Goal: Information Seeking & Learning: Learn about a topic

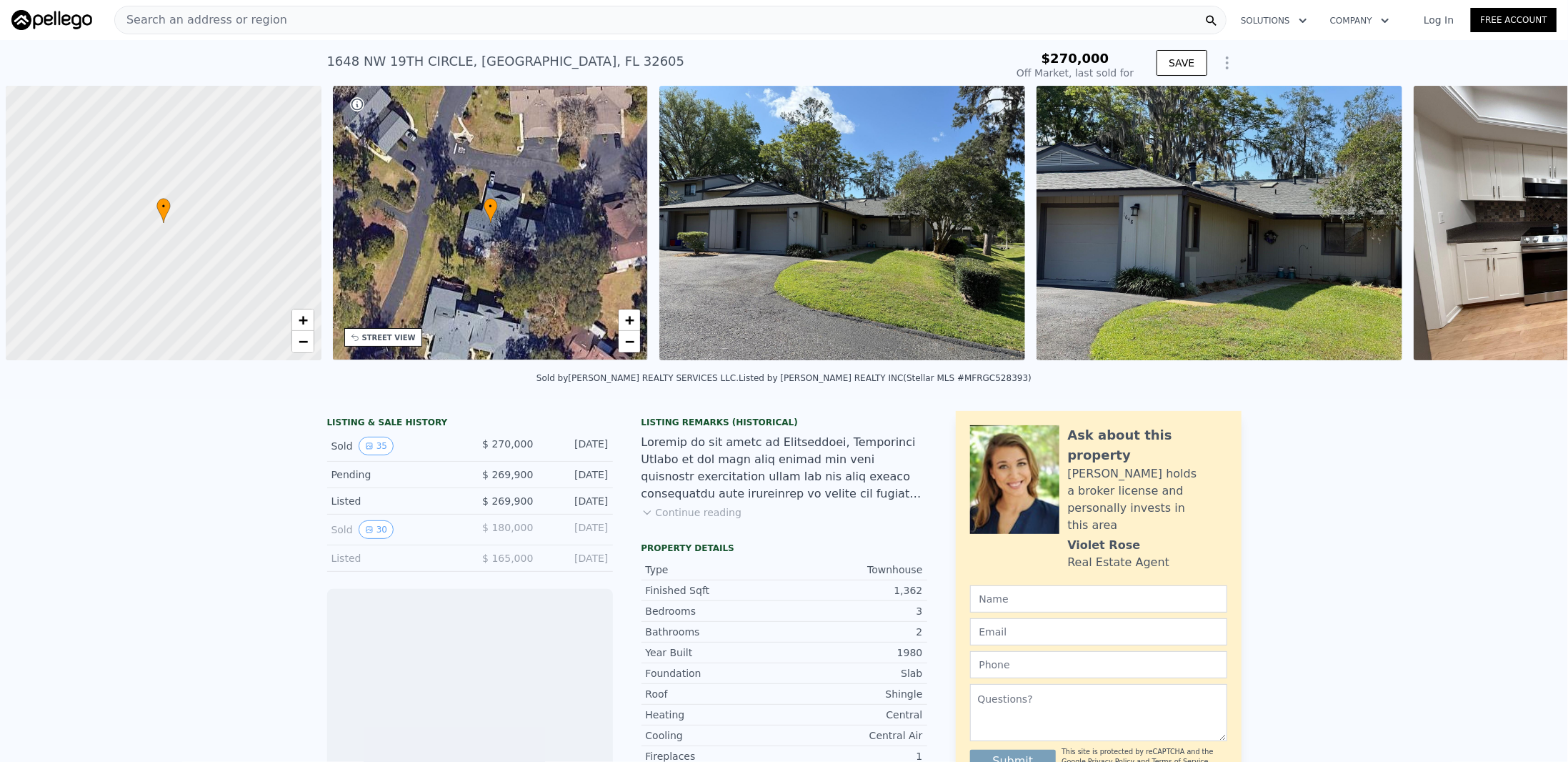
scroll to position [0, 6]
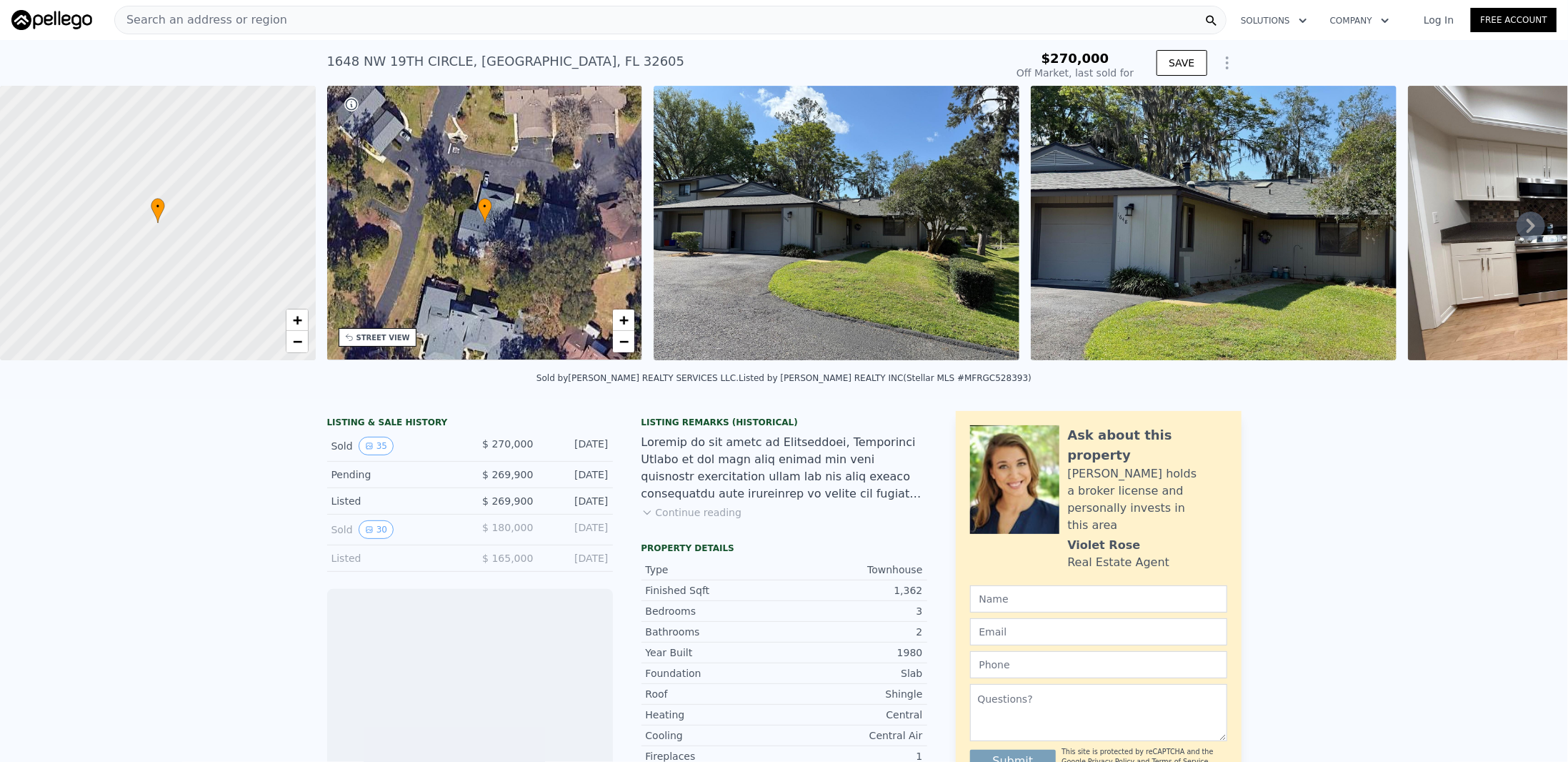
click at [1523, 220] on icon at bounding box center [1531, 225] width 29 height 29
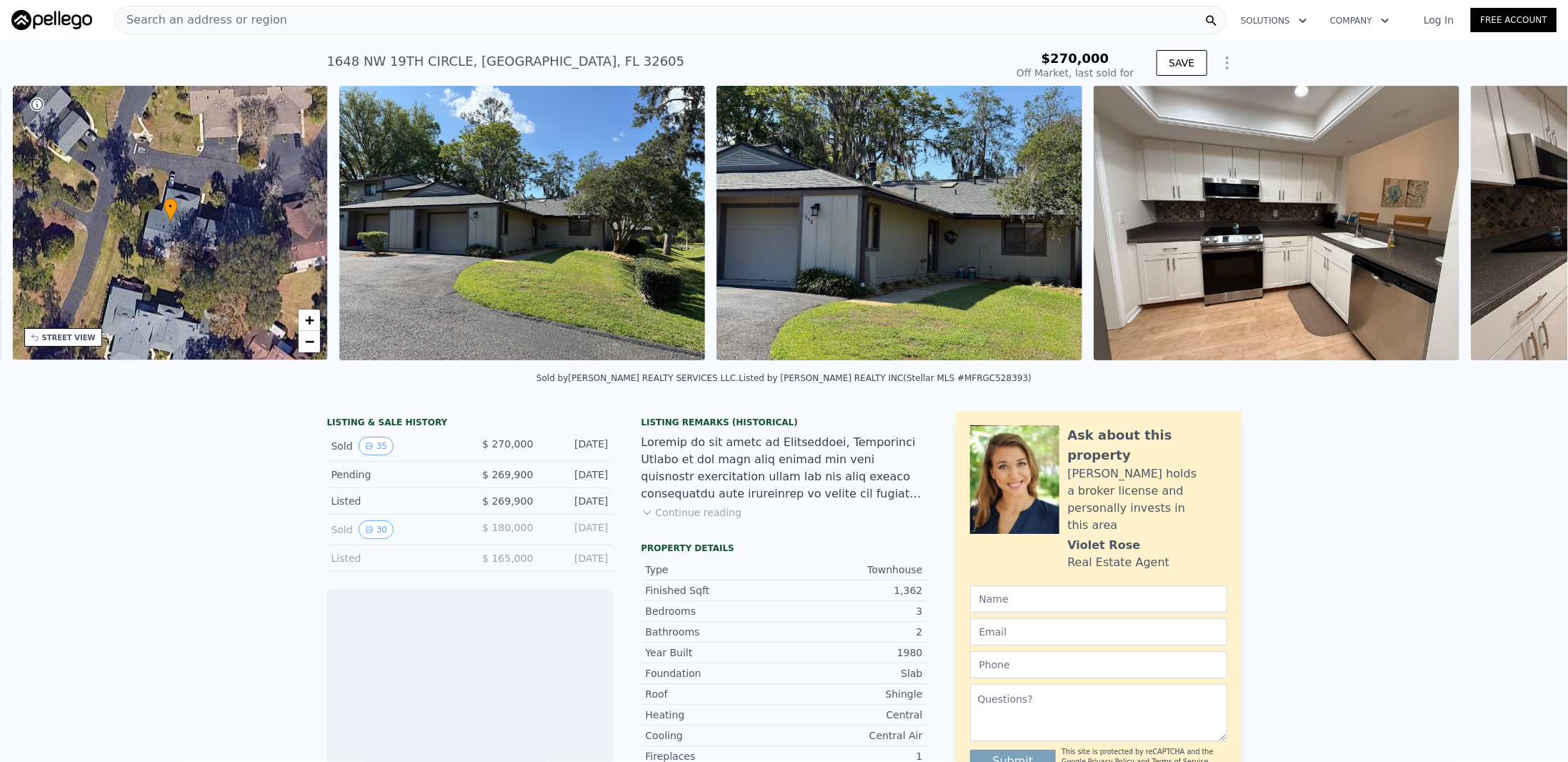
scroll to position [0, 332]
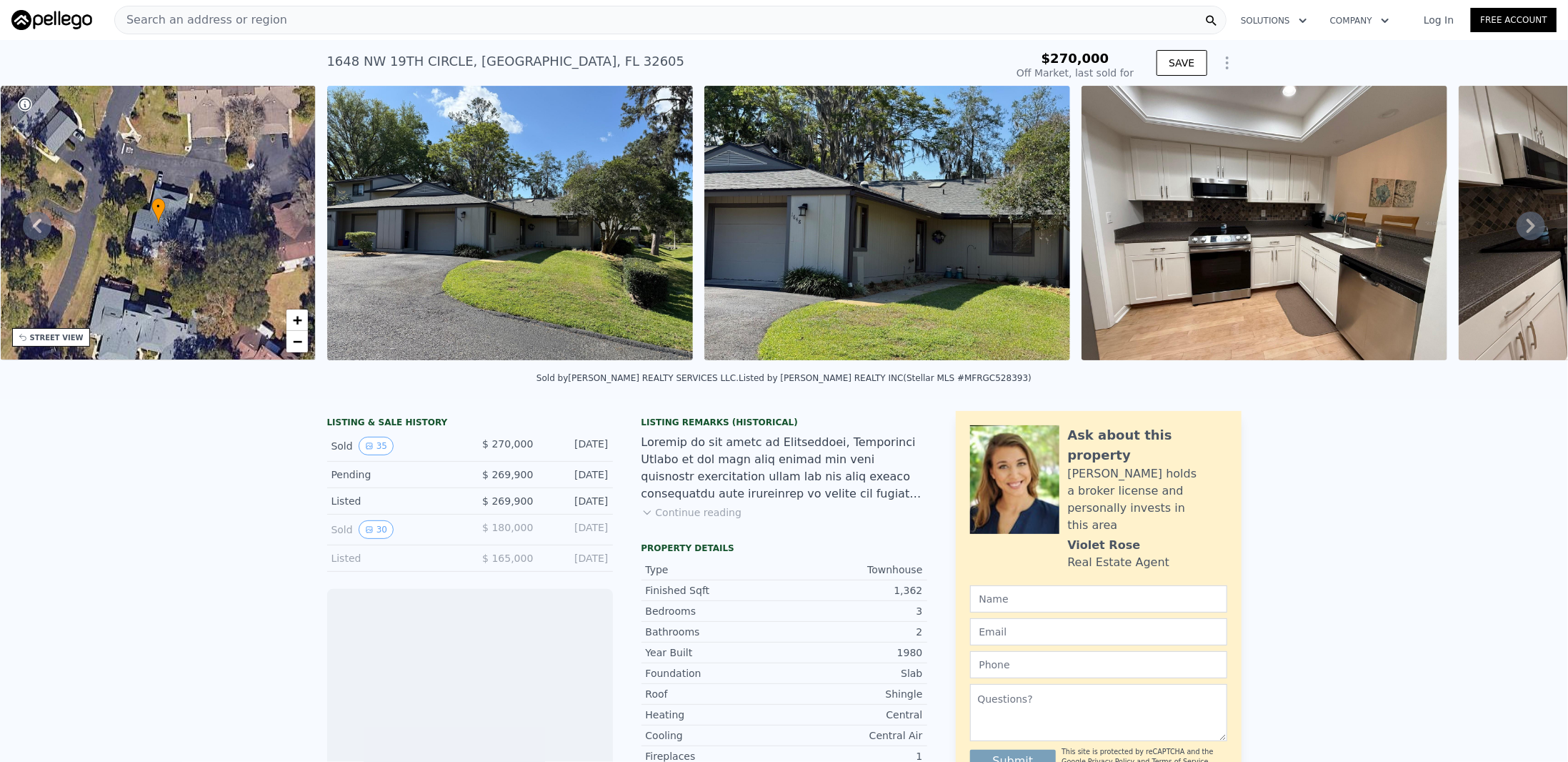
click at [1523, 220] on div "• + − • + − STREET VIEW Loading... SATELLITE VIEW" at bounding box center [784, 225] width 1568 height 279
click at [1519, 228] on icon at bounding box center [1531, 225] width 29 height 29
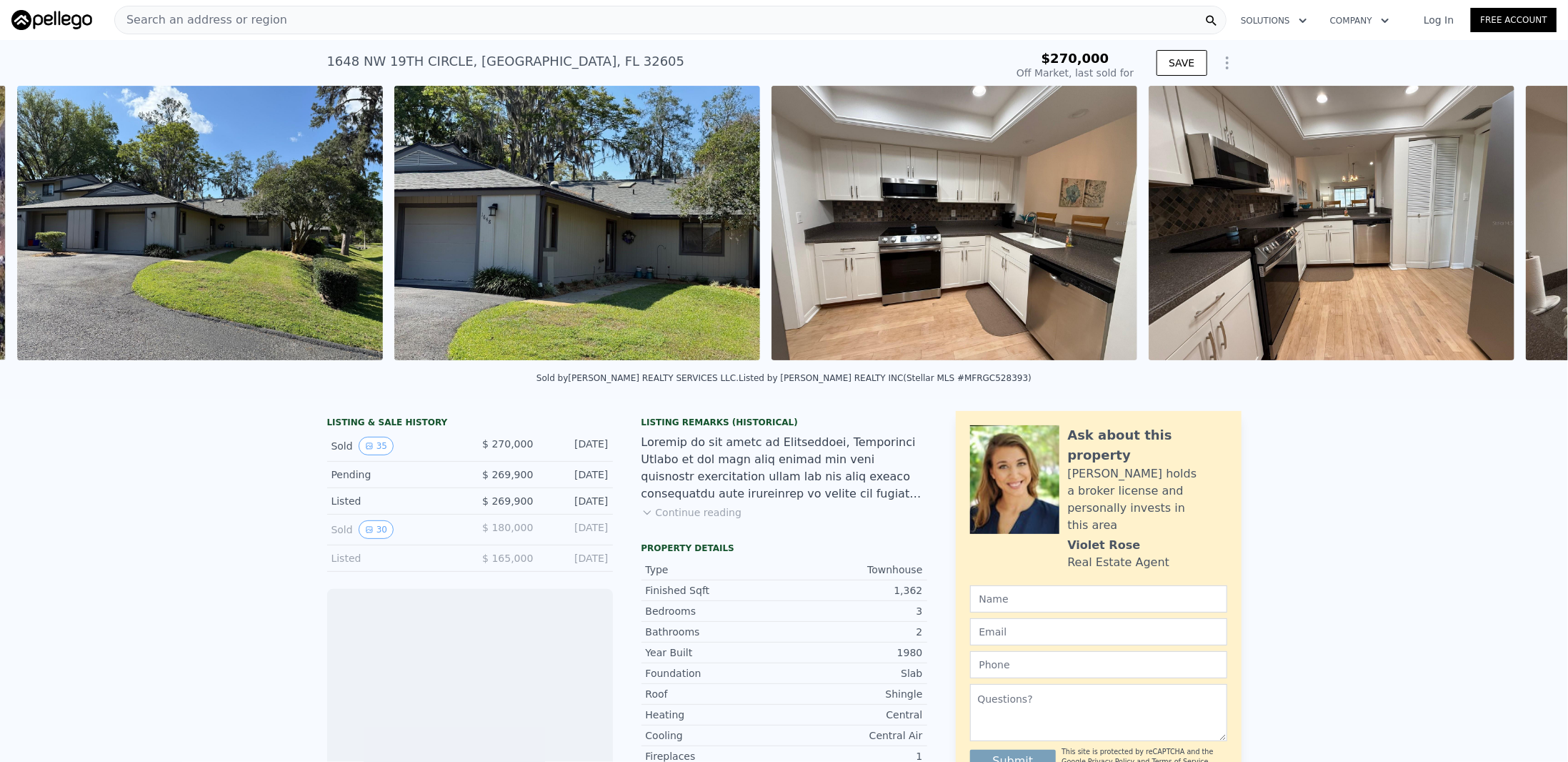
scroll to position [0, 654]
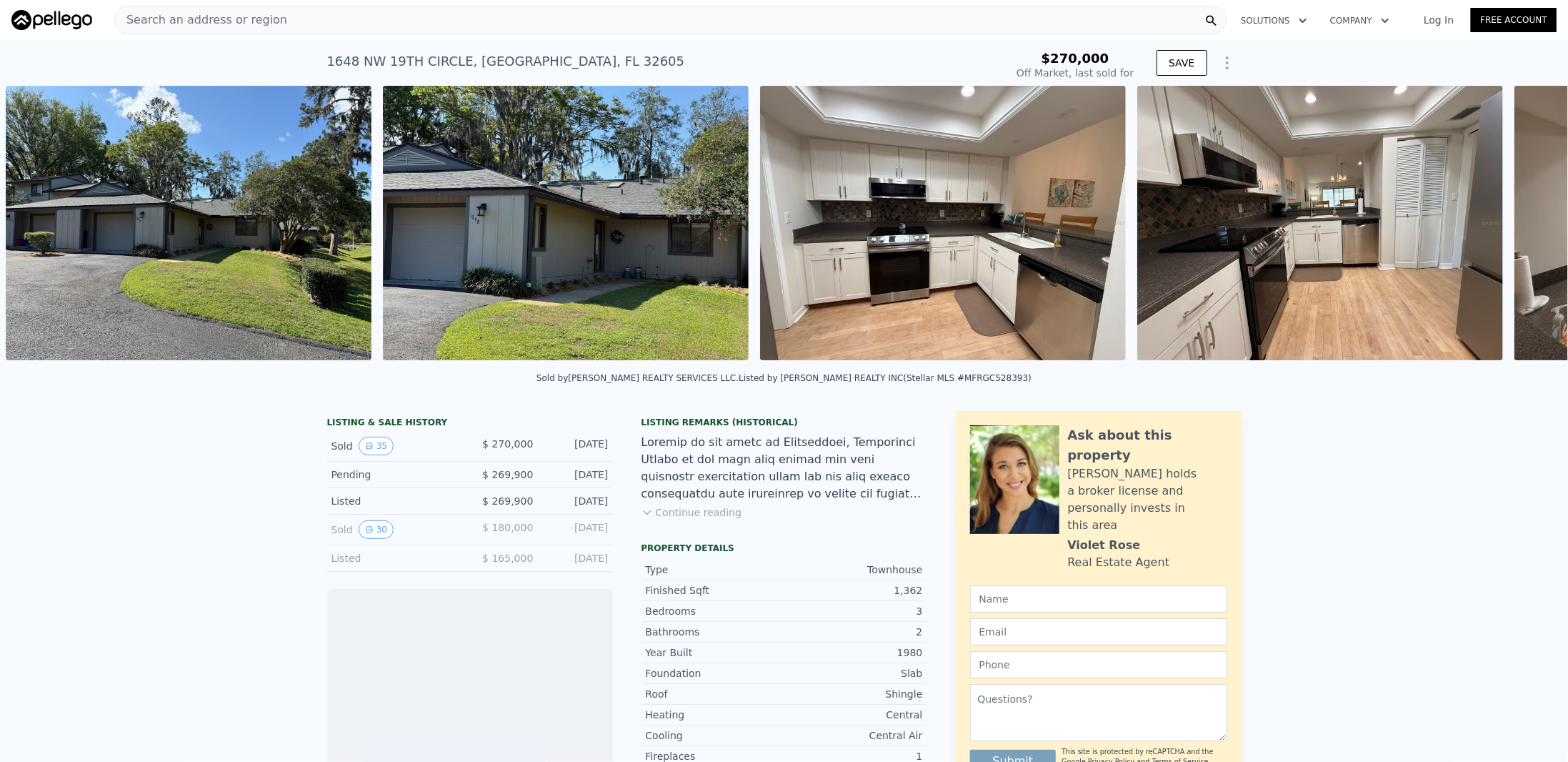
click at [1519, 228] on div "• + − • + − STREET VIEW Loading... SATELLITE VIEW" at bounding box center [784, 225] width 1568 height 279
click at [1522, 225] on icon at bounding box center [1531, 225] width 29 height 29
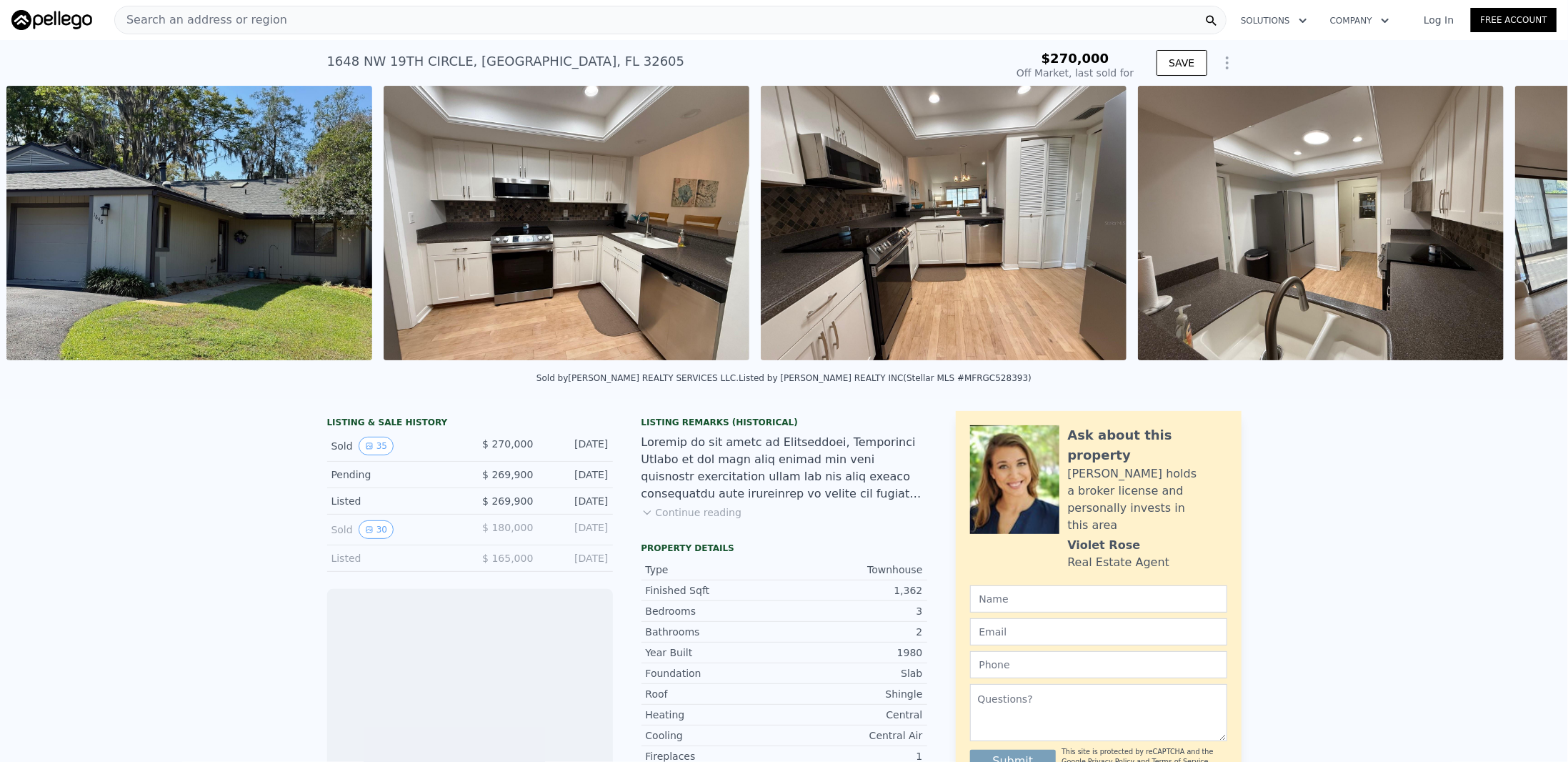
scroll to position [0, 1031]
click at [1522, 225] on div "• + − • + − STREET VIEW Loading... SATELLITE VIEW" at bounding box center [784, 225] width 1568 height 279
click at [1522, 225] on icon at bounding box center [1531, 225] width 29 height 29
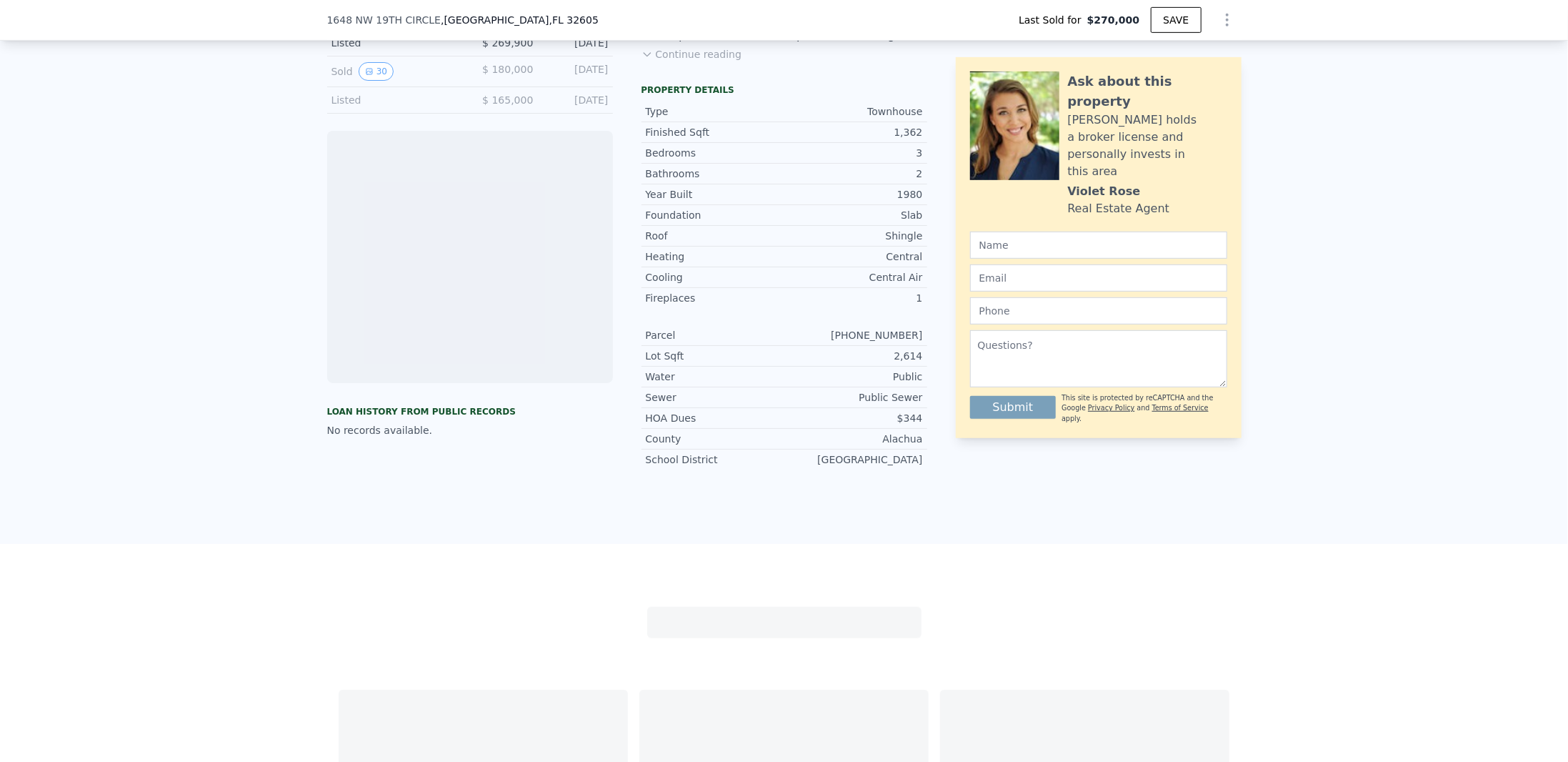
scroll to position [328, 0]
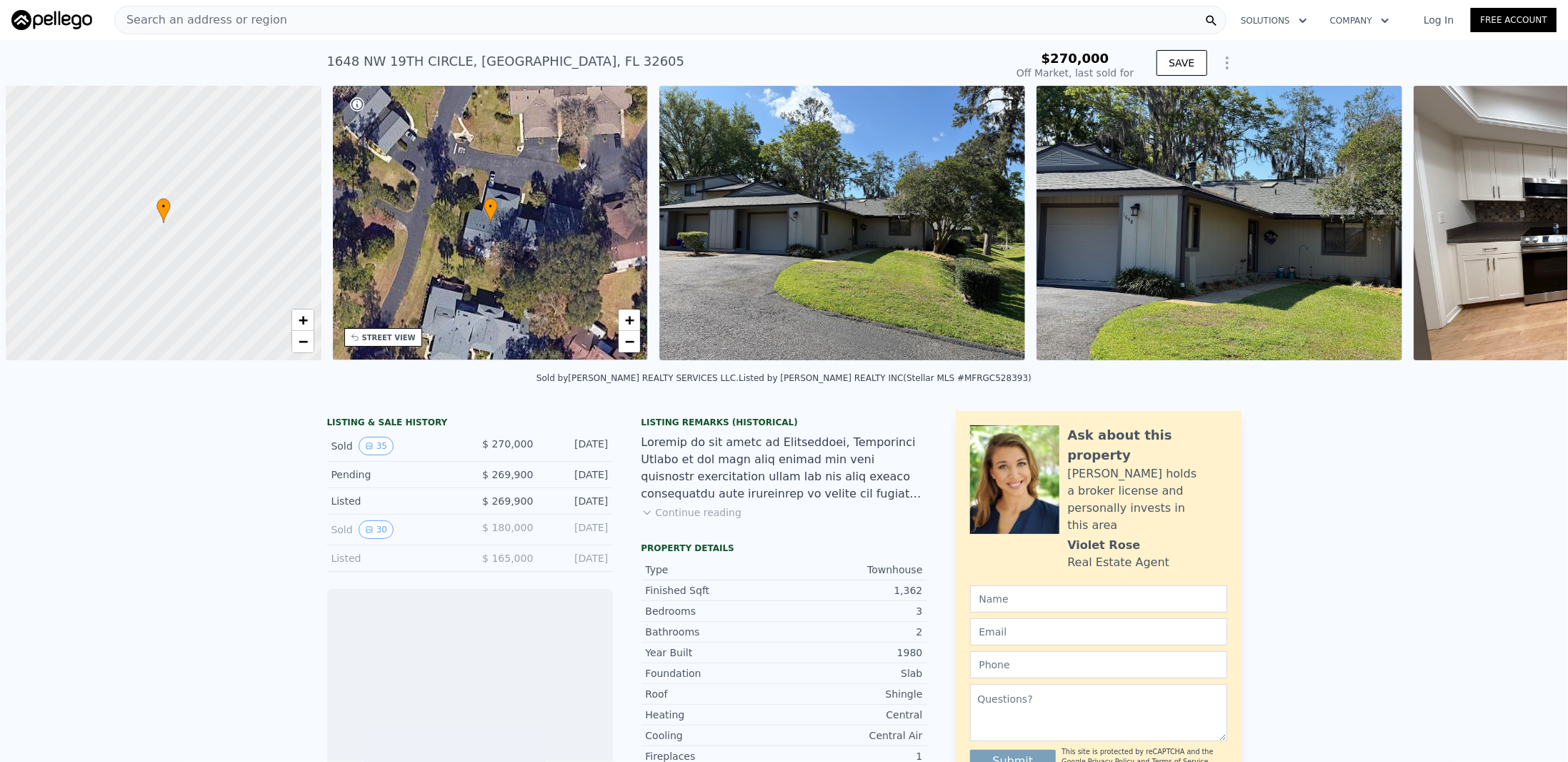
scroll to position [0, 6]
